Goal: Find contact information: Find contact information

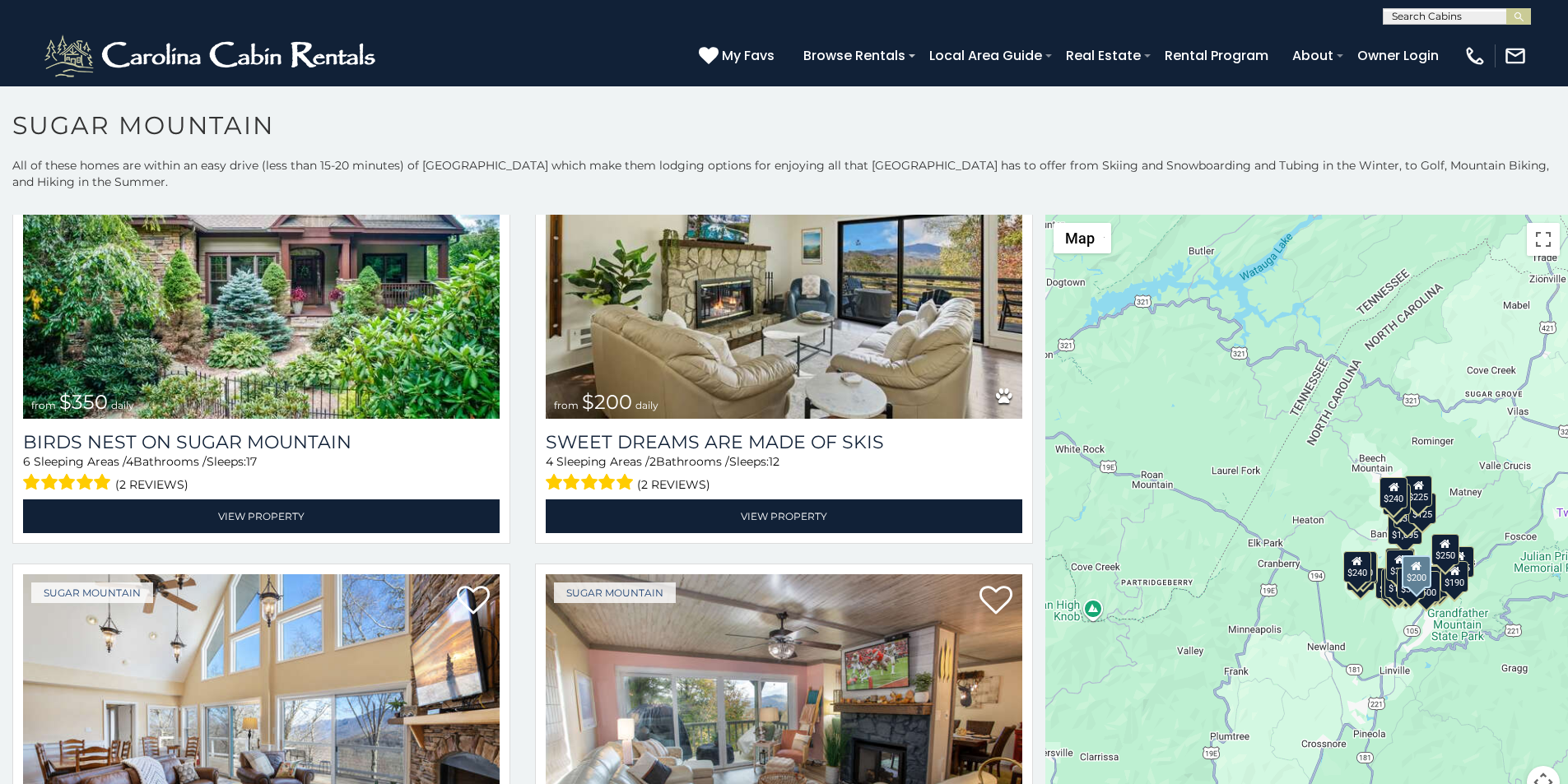
scroll to position [652, 0]
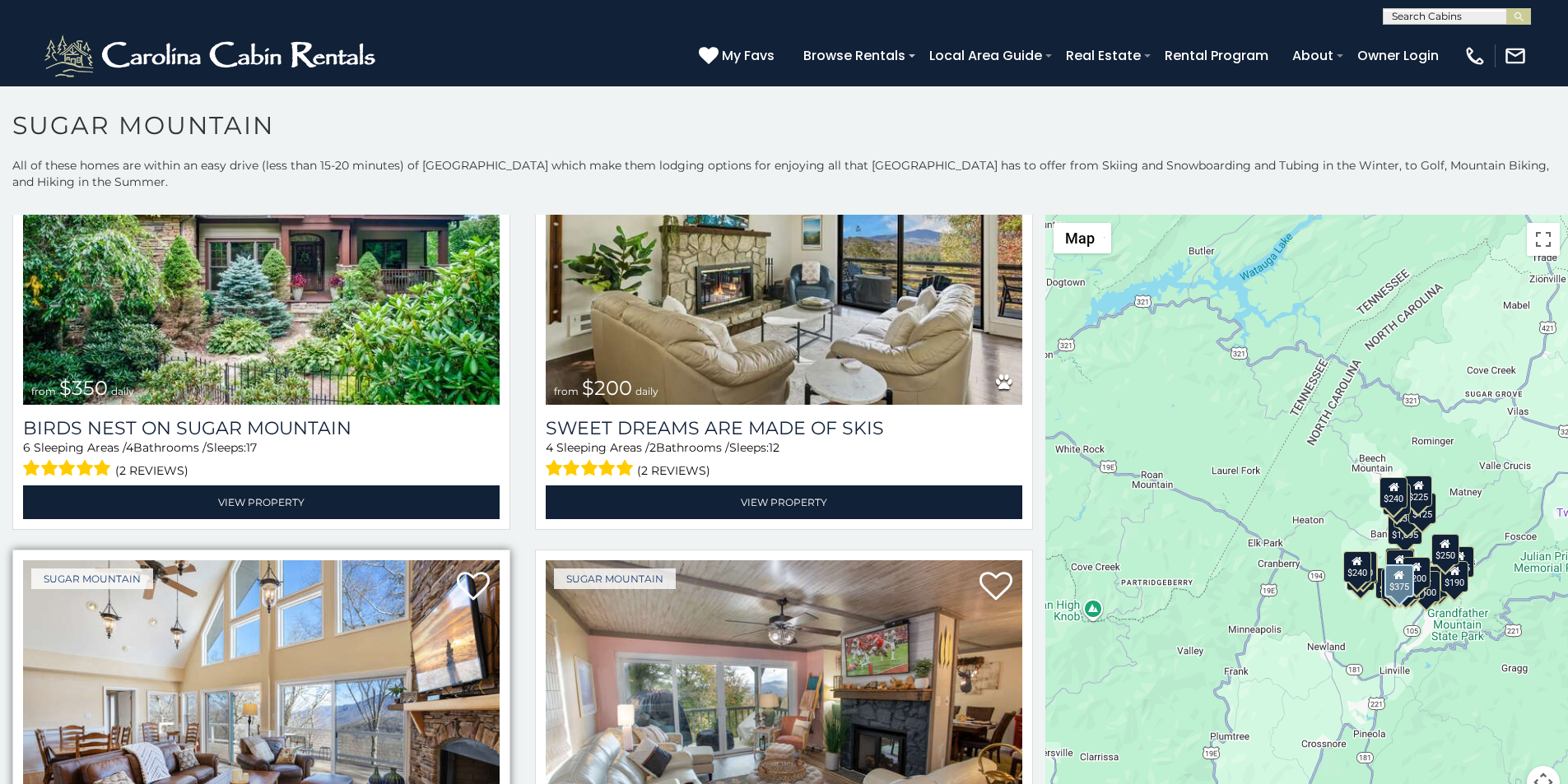
click at [117, 780] on img at bounding box center [261, 720] width 476 height 319
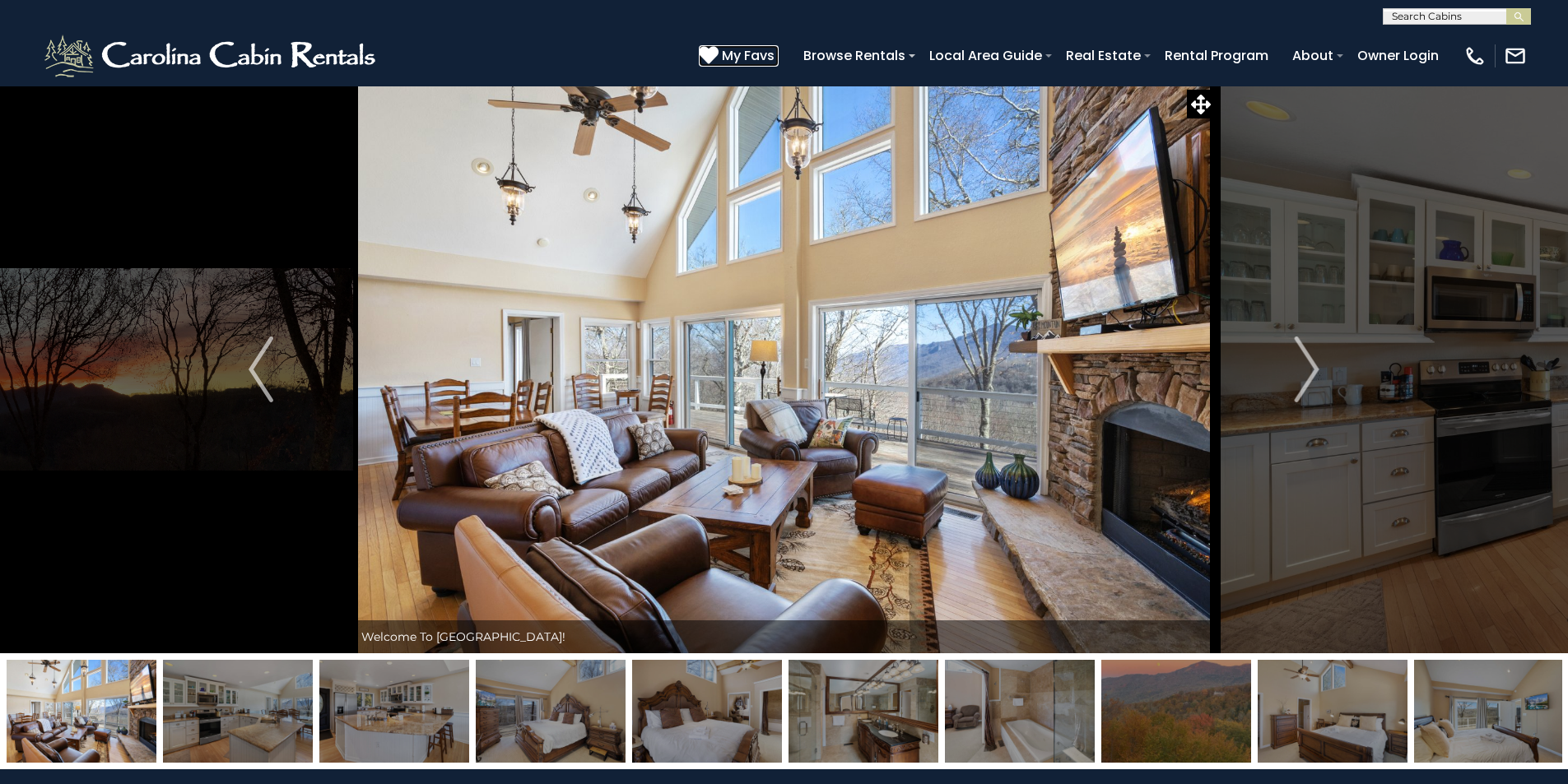
click at [719, 46] on icon at bounding box center [708, 55] width 20 height 20
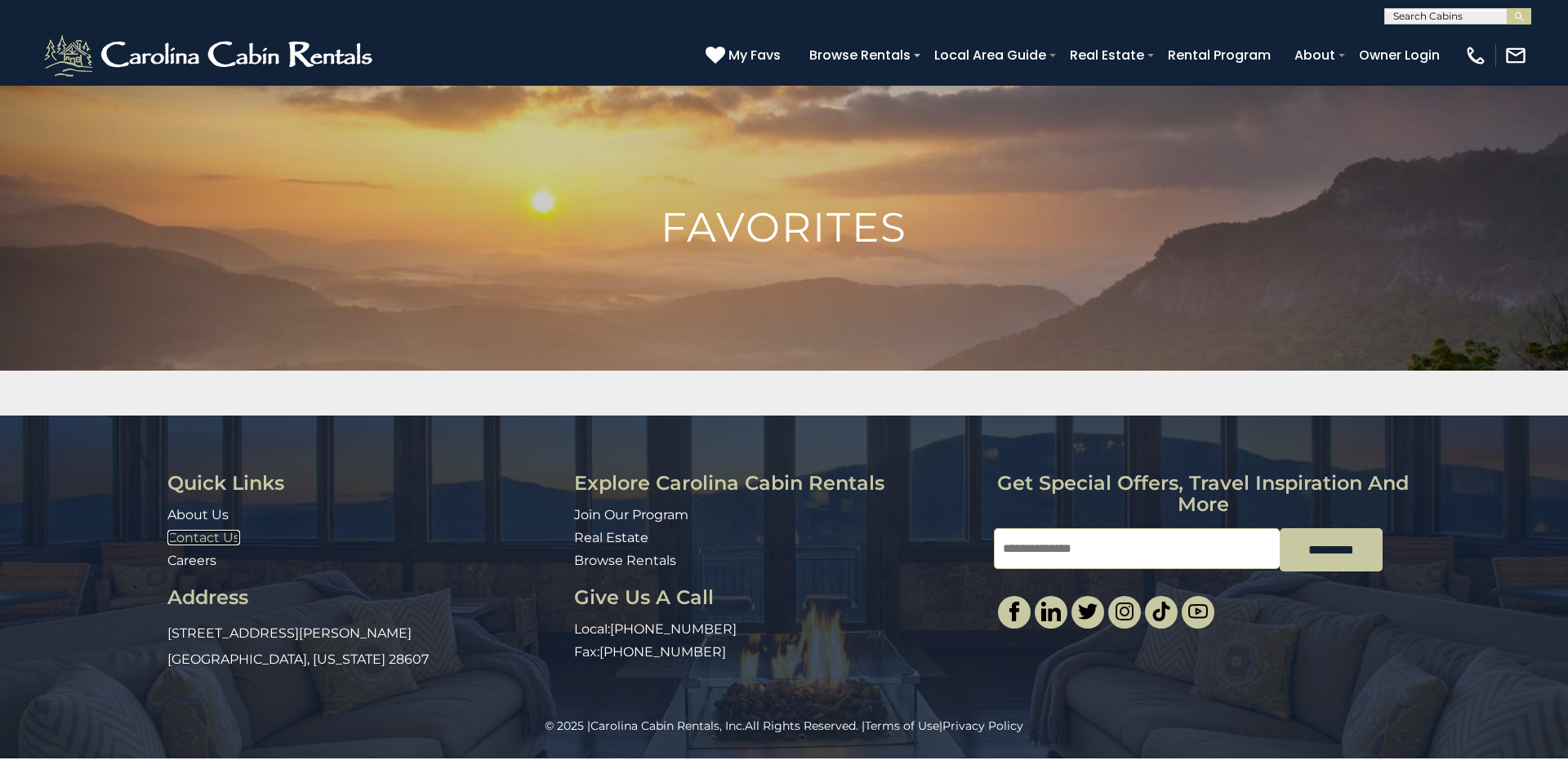
click at [178, 533] on link "Contact Us" at bounding box center [203, 538] width 72 height 16
